Goal: Navigation & Orientation: Find specific page/section

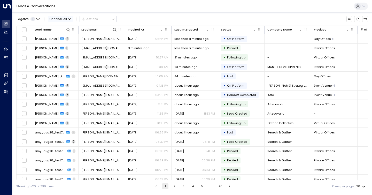
click at [70, 19] on icon "button" at bounding box center [69, 19] width 3 height 3
click at [70, 19] on div at bounding box center [186, 97] width 372 height 195
click at [366, 19] on icon "Archived Leads" at bounding box center [365, 19] width 3 height 2
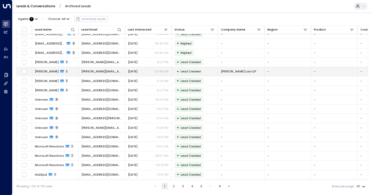
scroll to position [42, 0]
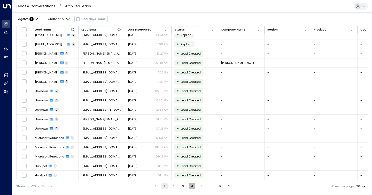
click at [192, 187] on button "4" at bounding box center [192, 186] width 6 height 6
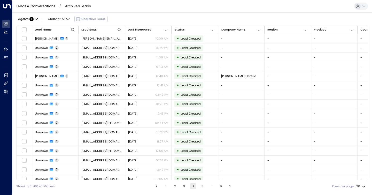
click at [203, 188] on button "5" at bounding box center [203, 186] width 6 height 6
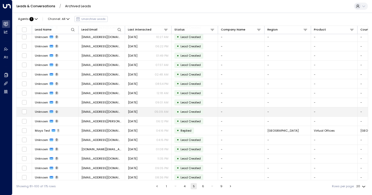
scroll to position [42, 0]
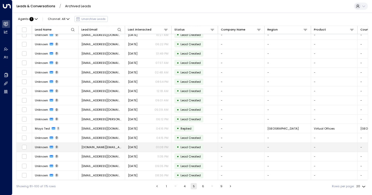
click at [112, 149] on td "[DOMAIN_NAME][EMAIL_ADDRESS][DOMAIN_NAME]" at bounding box center [102, 147] width 47 height 9
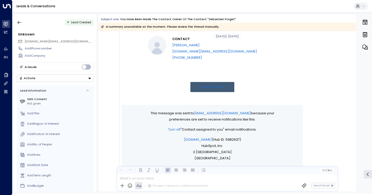
scroll to position [96, 0]
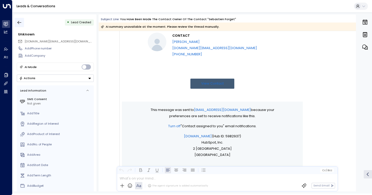
click at [20, 22] on icon "button" at bounding box center [20, 22] width 4 height 3
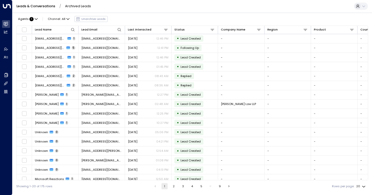
click at [88, 20] on div "Agents : 1 Channel: All Unarchive Leads" at bounding box center [62, 18] width 92 height 9
click at [90, 19] on div "Agents : 1 Channel: All Unarchive Leads" at bounding box center [62, 18] width 92 height 9
click at [32, 6] on link "Leads & Conversations" at bounding box center [36, 6] width 39 height 4
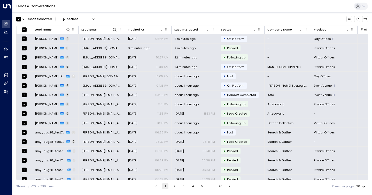
click at [83, 19] on button "Actions" at bounding box center [78, 19] width 37 height 6
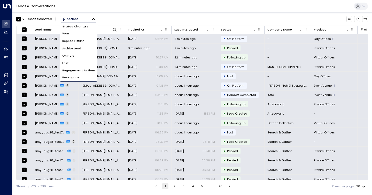
click at [123, 18] on div "20 Lead s Selected Actions Status Changes Won Replied Offline Archive Lead On H…" at bounding box center [192, 18] width 352 height 9
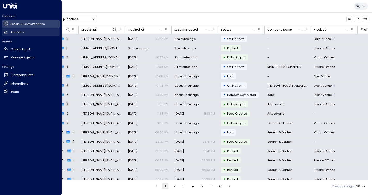
click at [29, 32] on link "Analytics Analytics" at bounding box center [31, 32] width 58 height 8
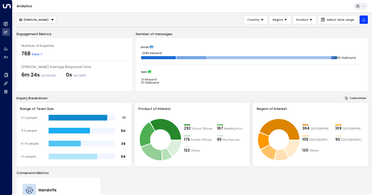
click at [36, 54] on span "View" at bounding box center [37, 54] width 11 height 5
